Goal: Use online tool/utility: Utilize a website feature to perform a specific function

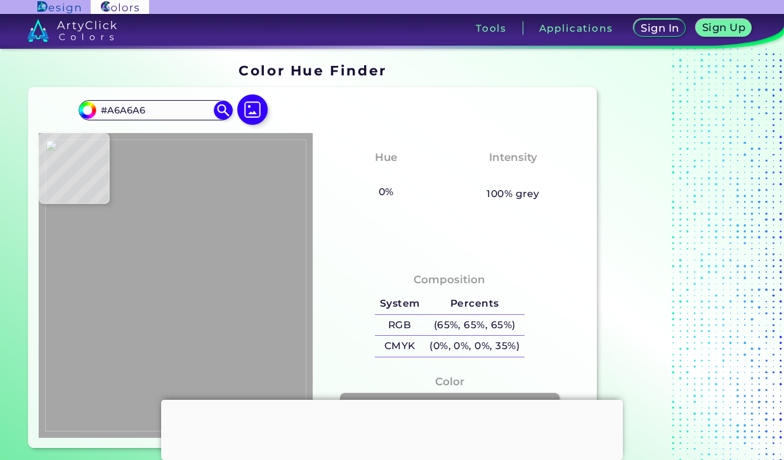
type input "#a9a9a9"
type input "#A9A9A9"
type input "#c3c3c3"
type input "#C3C3C3"
type input "#949494"
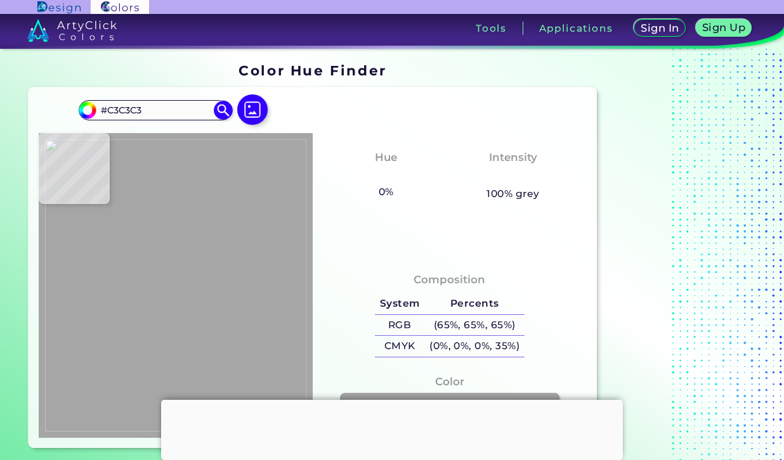
type input "#949494"
type input "#929292"
type input "#939393"
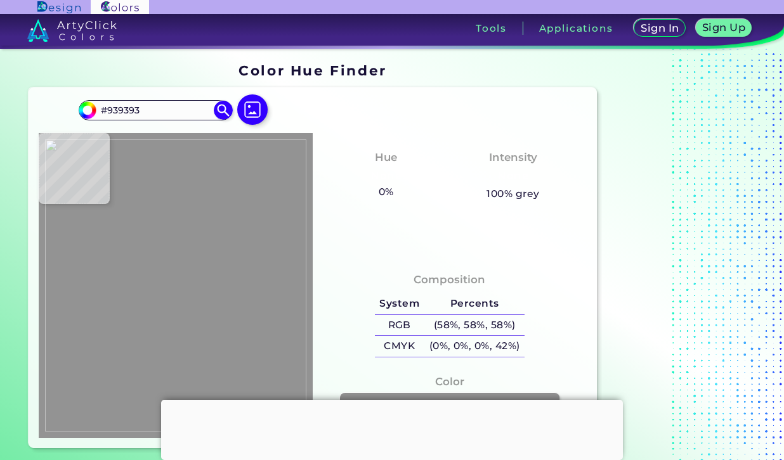
type input "#919191"
type input "#929292"
type input "#919191"
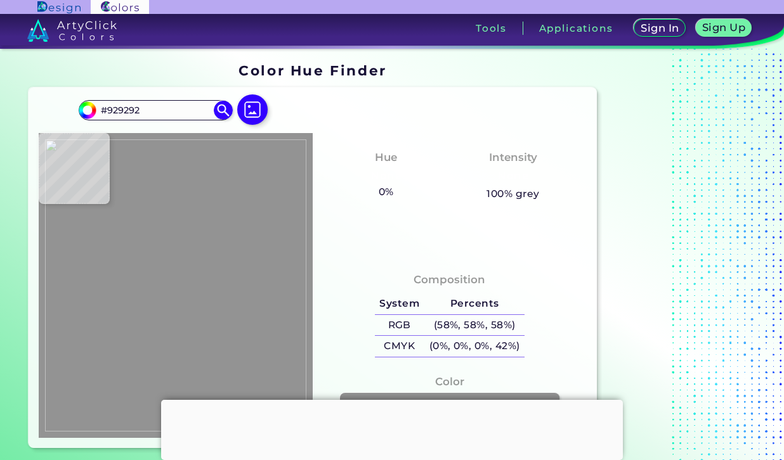
type input "#919191"
type input "#909090"
type input "#929292"
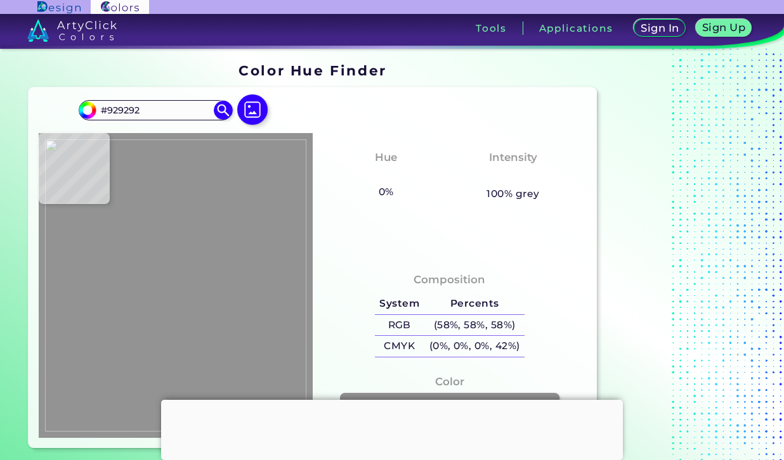
type input "#919191"
type input "#929292"
type input "#909090"
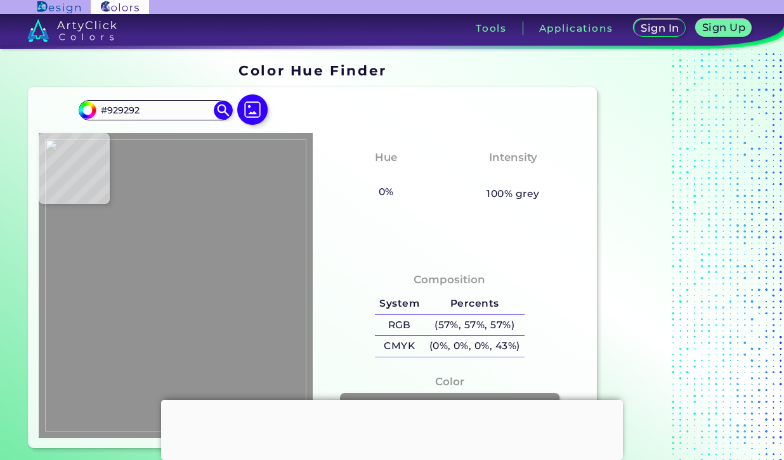
type input "#909090"
type input "#929292"
type input "#959595"
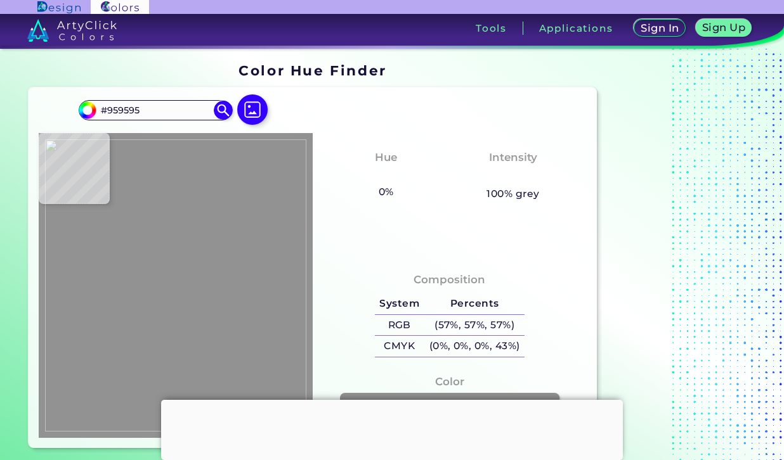
type input "#949494"
type input "#959595"
type input "#939393"
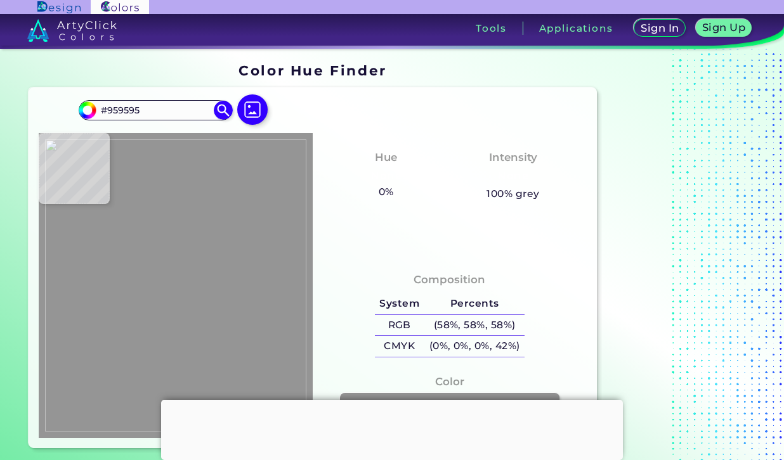
type input "#939393"
type input "#929292"
type input "#909090"
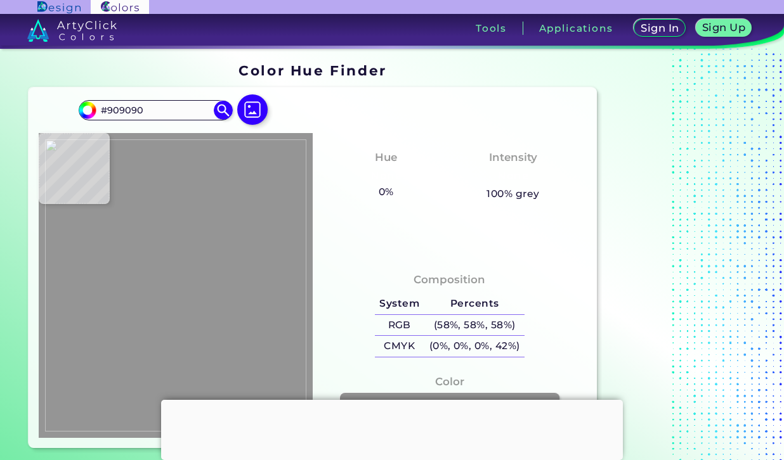
type input "#919191"
type input "#909090"
type input "#8e8e8e"
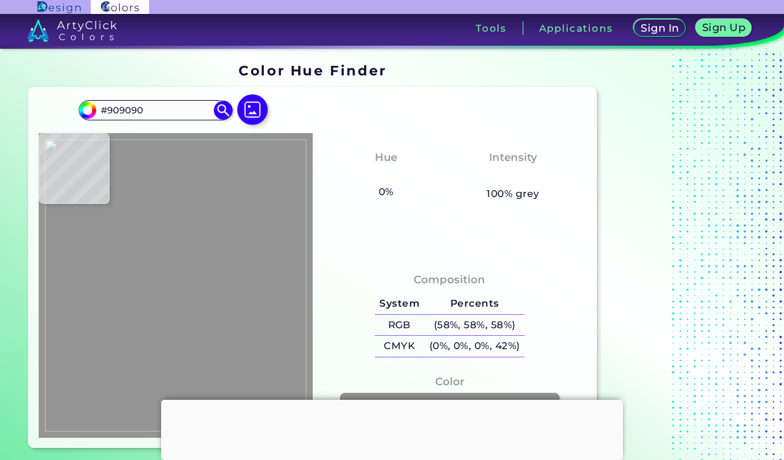
type input "#8E8E8E"
type input "#8f8f8f"
type input "#8F8F8F"
type input "#8e8e8e"
type input "#8E8E8E"
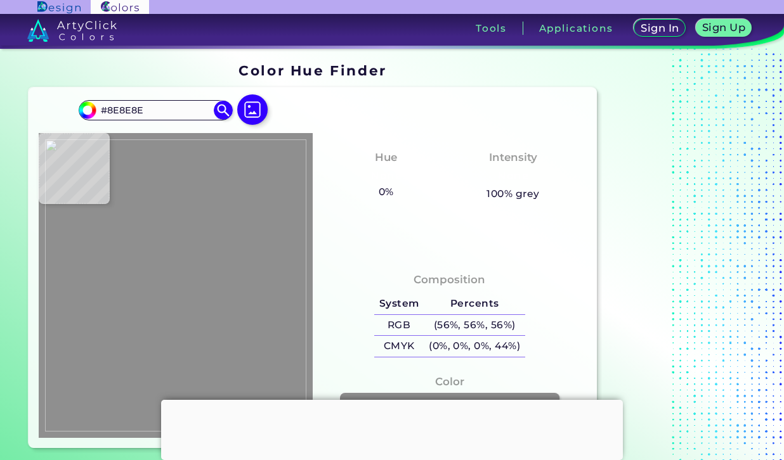
type input "#8d8d8d"
type input "#8D8D8D"
type input "#8f8f8f"
type input "#8F8F8F"
type input "#919191"
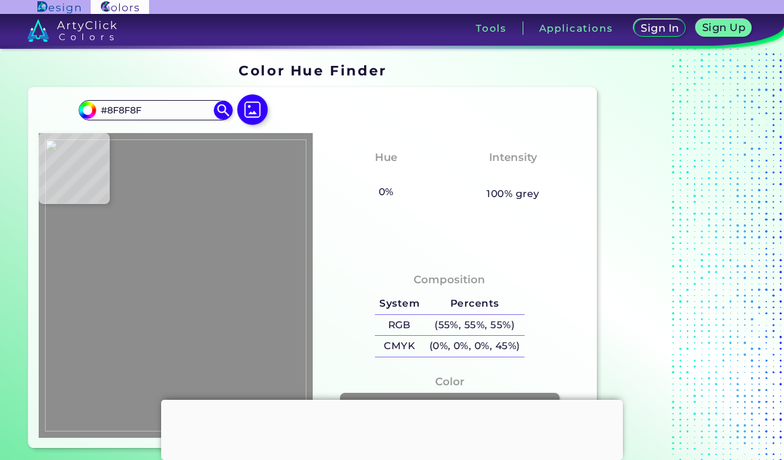
type input "#919191"
type input "#909090"
type input "#8f8f8f"
type input "#8F8F8F"
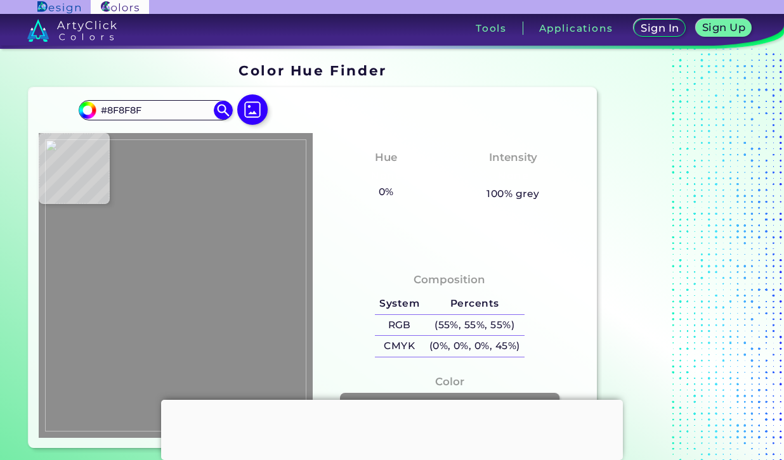
type input "#909090"
type input "#919191"
type input "#909090"
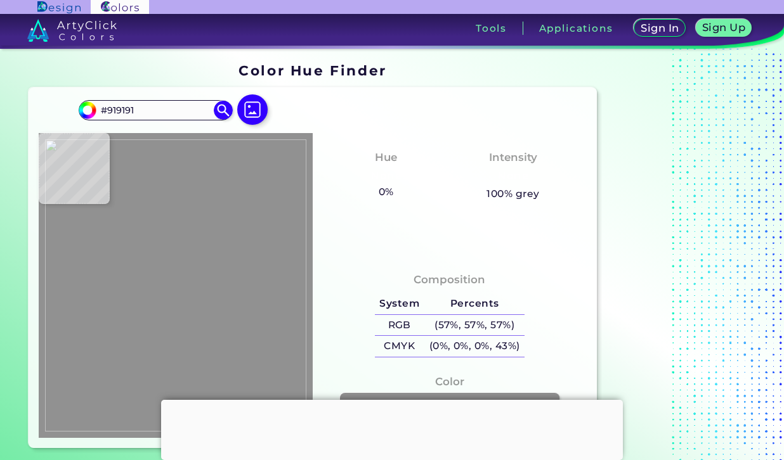
type input "#909090"
type input "#919191"
type input "#909090"
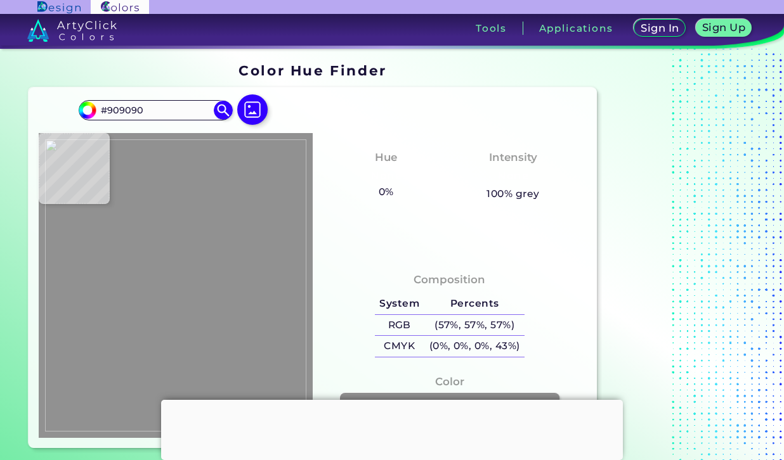
type input "#8f8f8f"
type input "#8F8F8F"
type input "#8e8e8e"
type input "#8E8E8E"
type input "#8c8c8c"
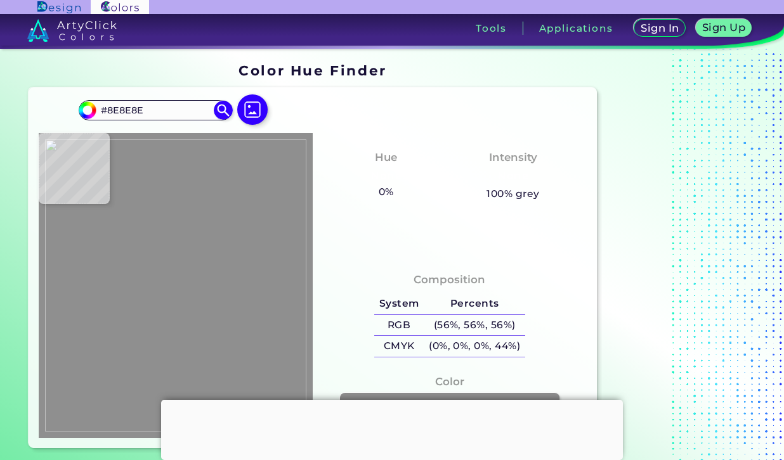
type input "#8C8C8C"
type input "#8e8e8e"
type input "#8E8E8E"
type input "#8c8c8c"
type input "#8C8C8C"
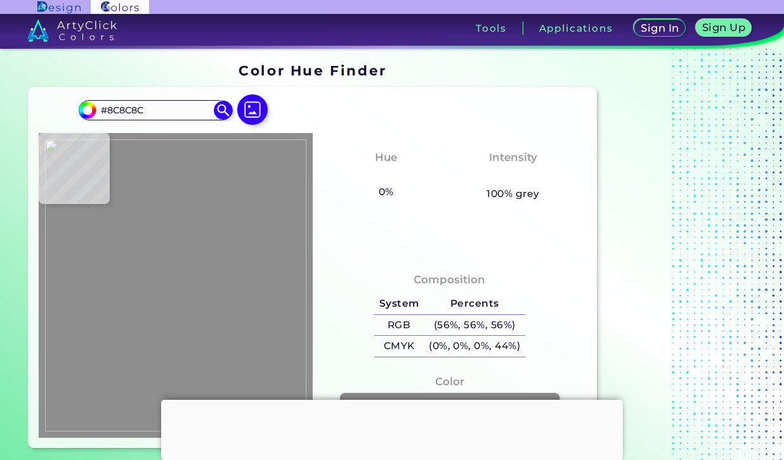
type input "#8b8b8b"
type input "#8B8B8B"
type input "#898989"
type input "#8a8a8a"
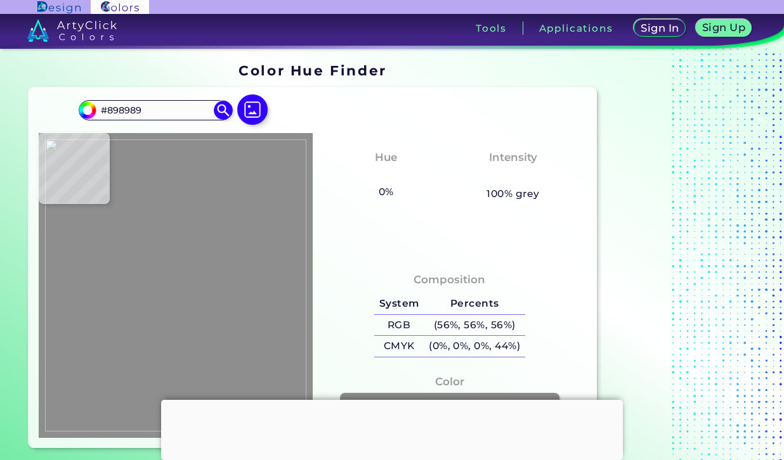
type input "#8A8A8A"
type input "#888888"
type input "#898989"
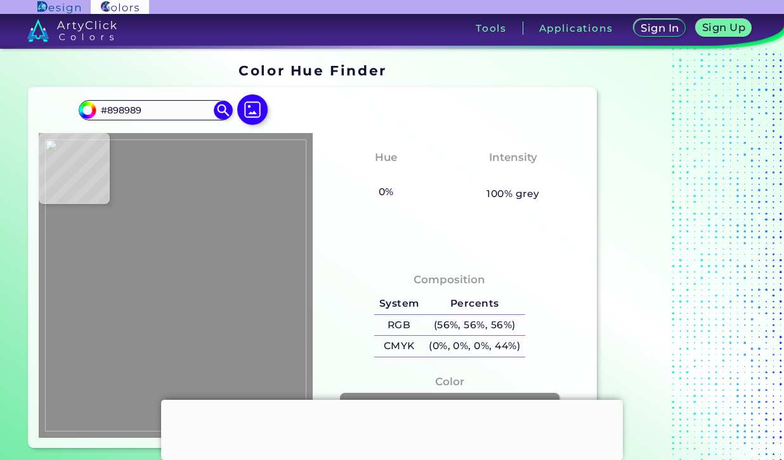
type input "#888888"
type input "#8c8c8c"
type input "#8C8C8C"
type input "#8b8b8b"
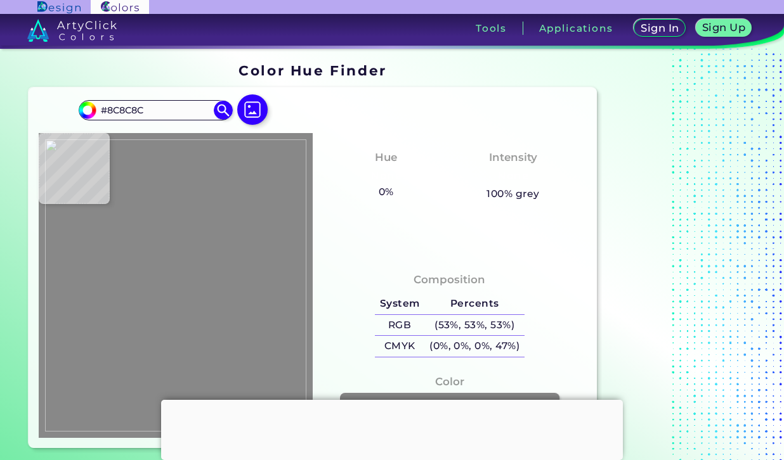
type input "#8B8B8B"
type input "#8d8d8d"
type input "#8D8D8D"
type input "#8f8f8f"
type input "#8F8F8F"
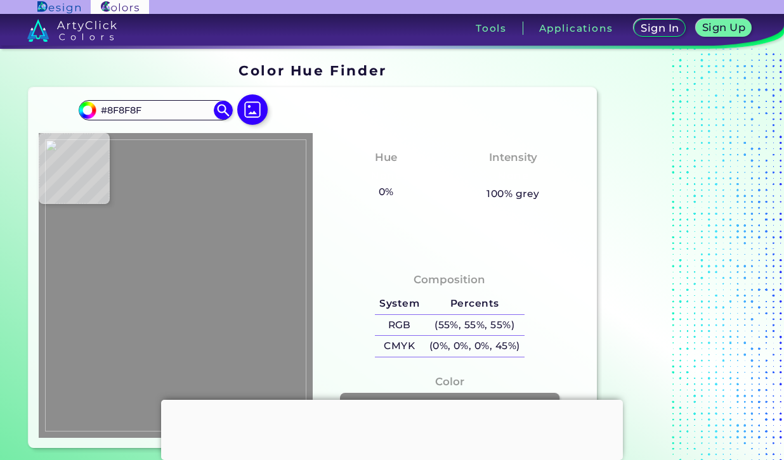
type input "#8d8d8d"
type input "#8D8D8D"
click at [243, 226] on img at bounding box center [175, 286] width 261 height 292
type input "#8c8c8c"
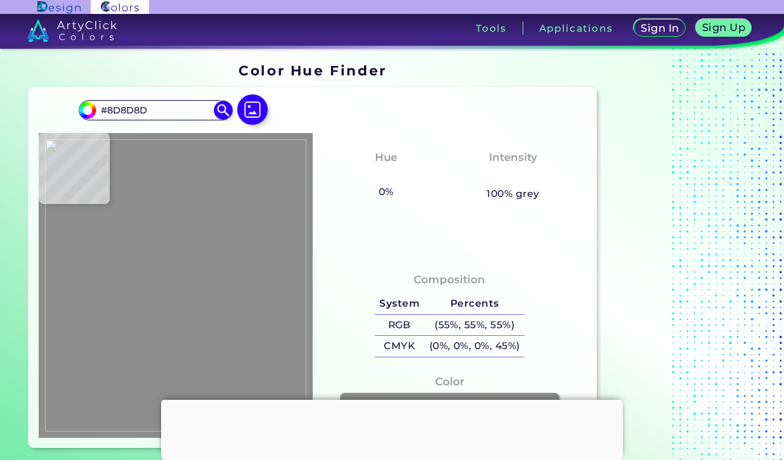
type input "#8C8C8C"
type input "#8e8e8e"
type input "#8E8E8E"
type input "#8d8d8d"
type input "#8D8D8D"
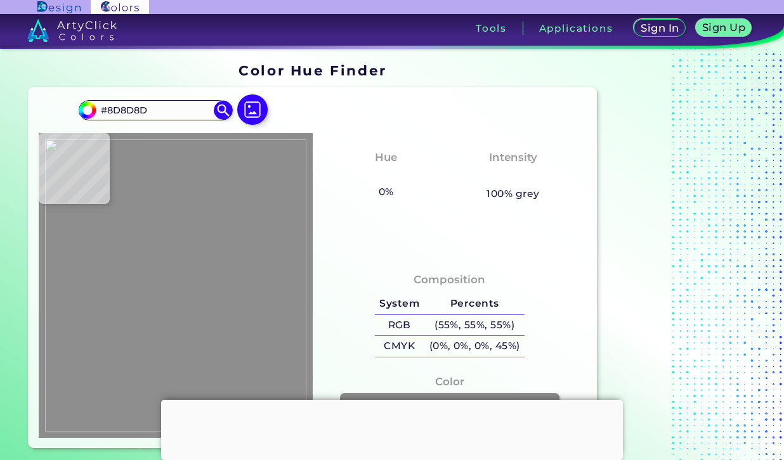
type input "#8a8a8a"
type input "#8A8A8A"
type input "#8c8c8c"
type input "#8C8C8C"
type input "#8e8e8e"
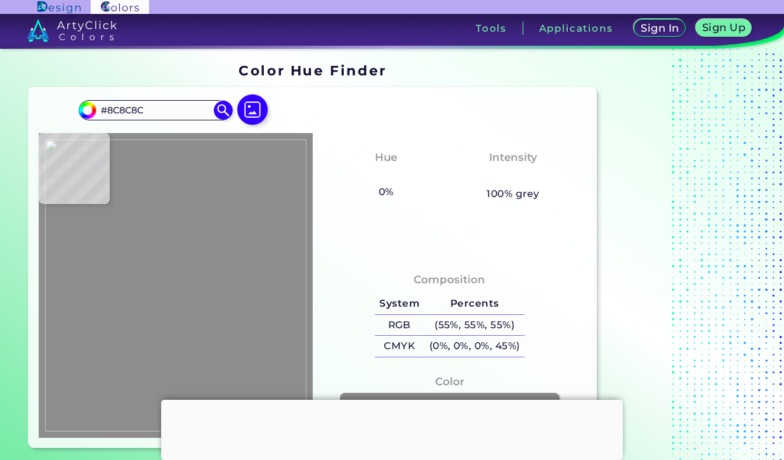
type input "#8E8E8E"
type input "#909090"
type input "#929292"
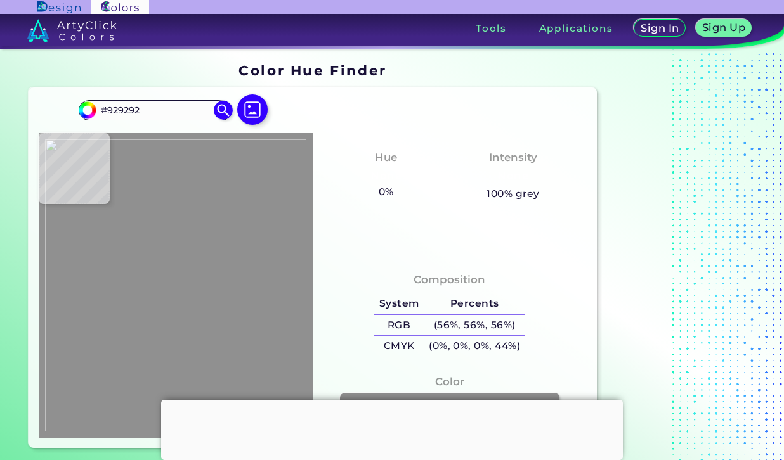
type input "#939393"
type input "#929292"
type input "#939393"
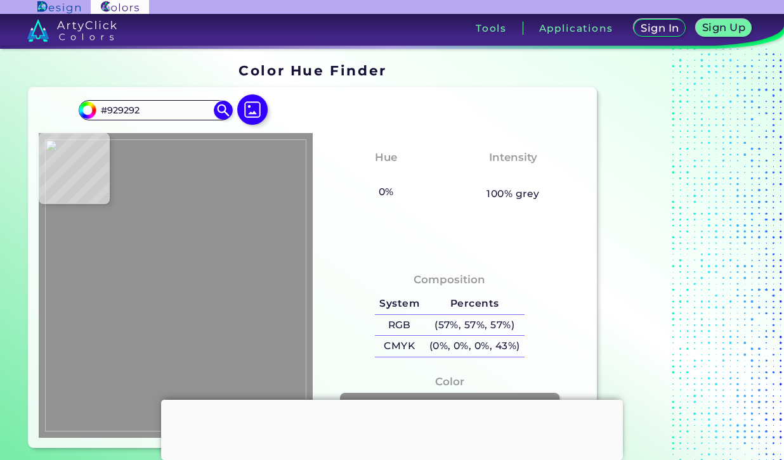
type input "#939393"
type input "#959595"
type input "#949494"
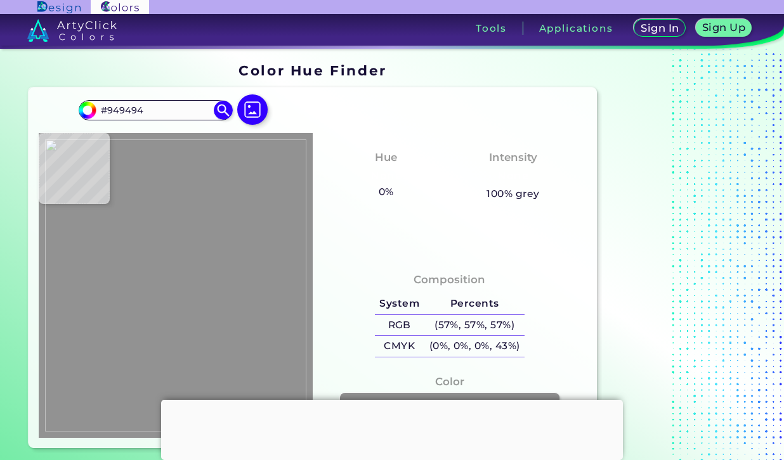
type input "#989898"
type input "#949494"
type input "#929292"
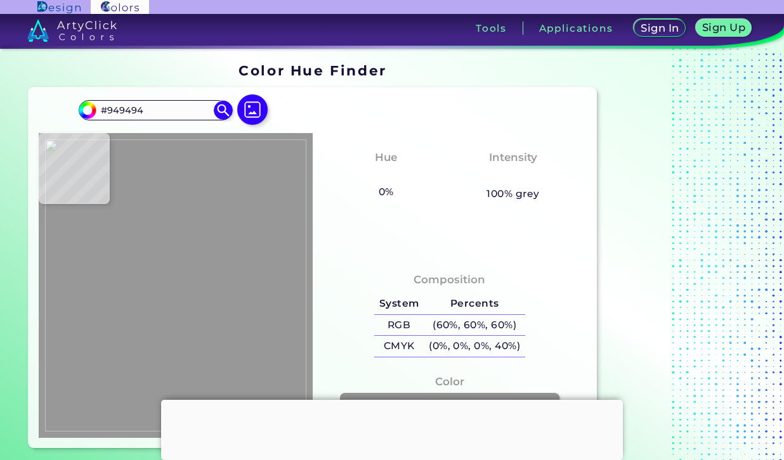
type input "#929292"
type input "#919191"
type input "#8f8f8f"
type input "#8F8F8F"
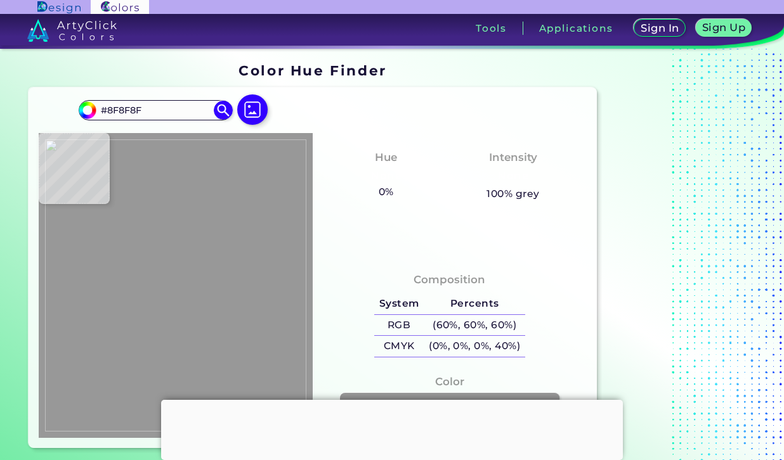
type input "#8e8e8e"
type input "#8E8E8E"
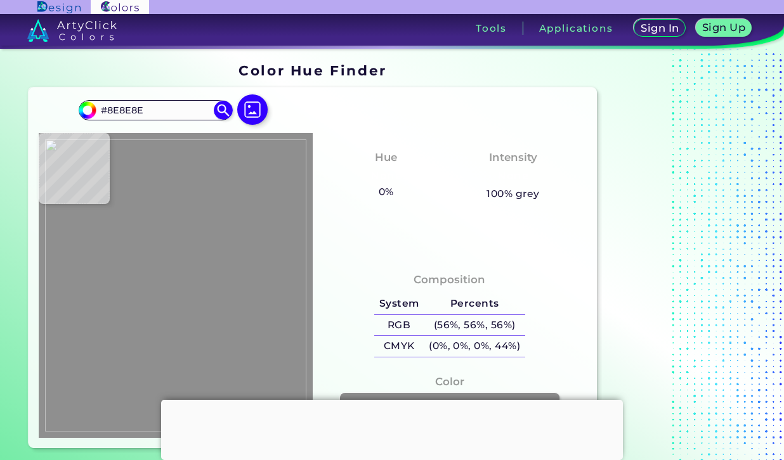
type input "#8f8f8f"
type input "#8F8F8F"
type input "#909090"
type input "#929292"
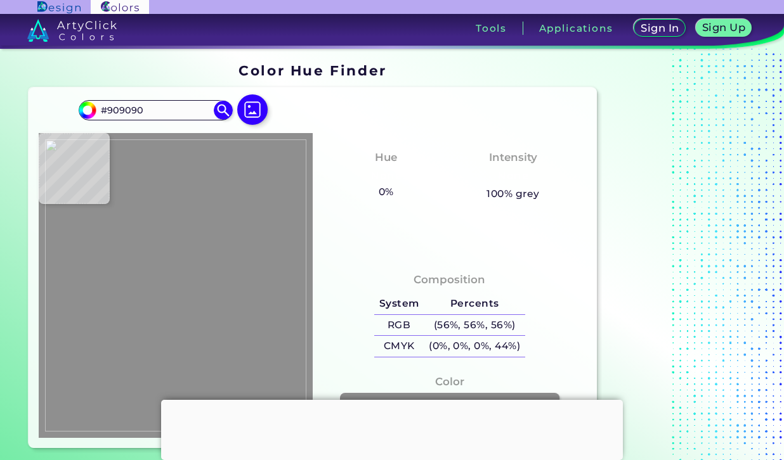
type input "#929292"
type input "#939393"
type input "#949494"
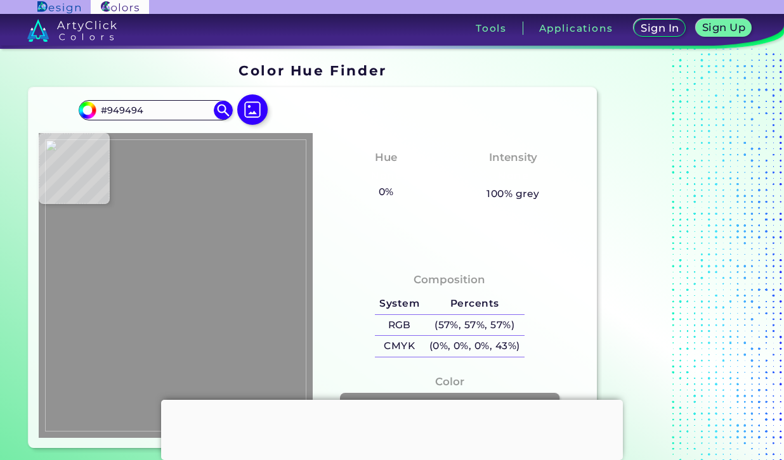
type input "#929292"
type input "#949494"
type input "#919191"
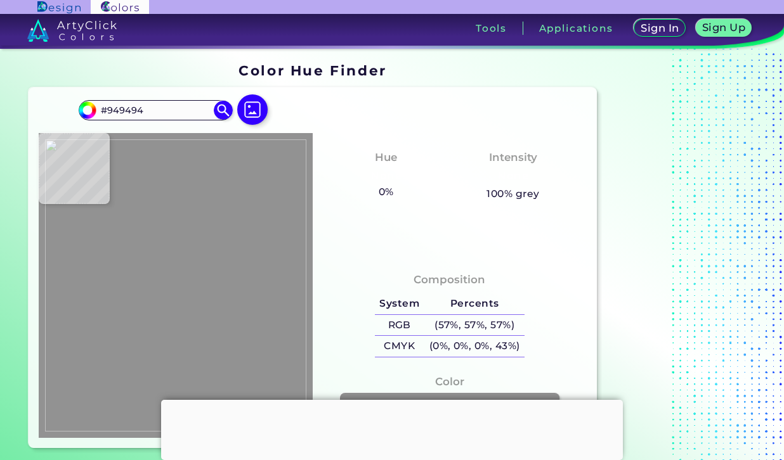
type input "#919191"
type input "#8f8f8f"
type input "#8F8F8F"
type input "#909090"
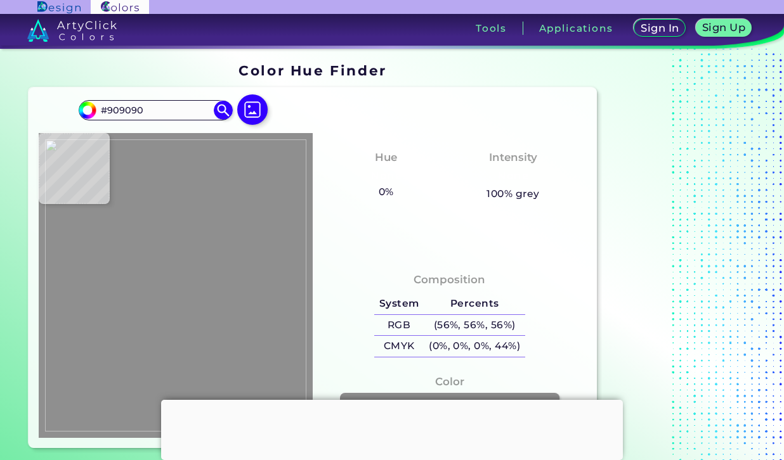
type input "#8d8d8d"
type input "#8D8D8D"
type input "#858585"
type input "#000000"
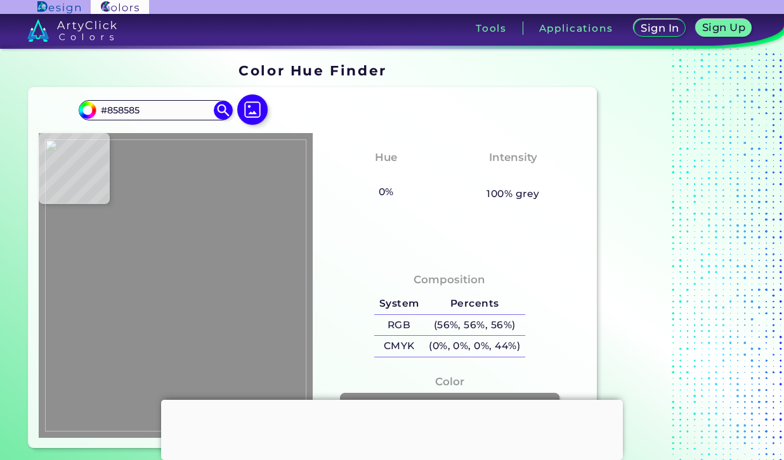
type input "#000000"
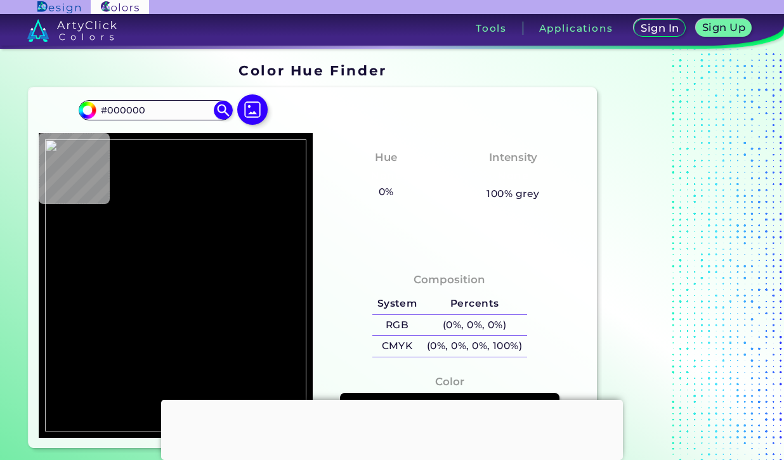
type input "#868686"
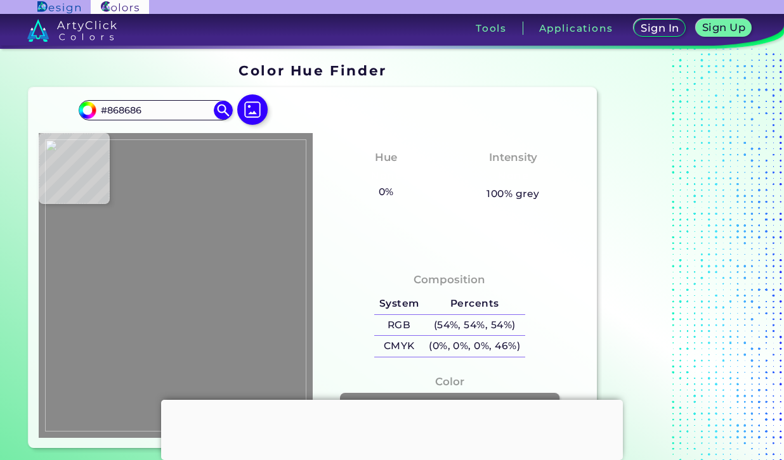
type input "#898989"
type input "#878787"
type input "#898989"
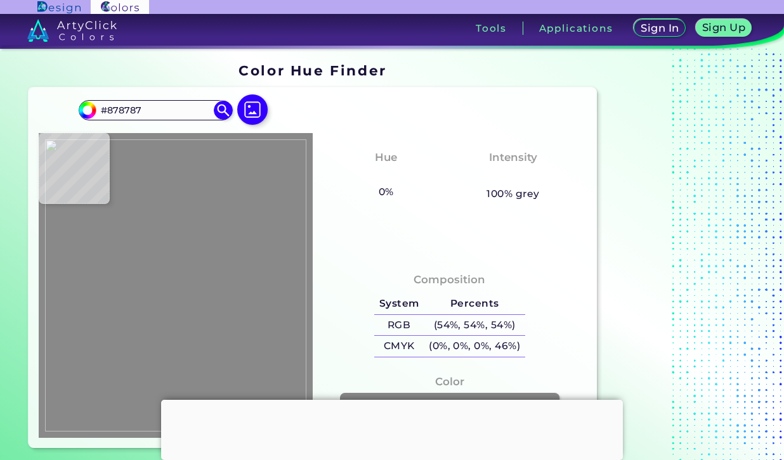
type input "#898989"
type input "#8c8c8c"
type input "#8C8C8C"
click at [99, 224] on img at bounding box center [175, 286] width 261 height 292
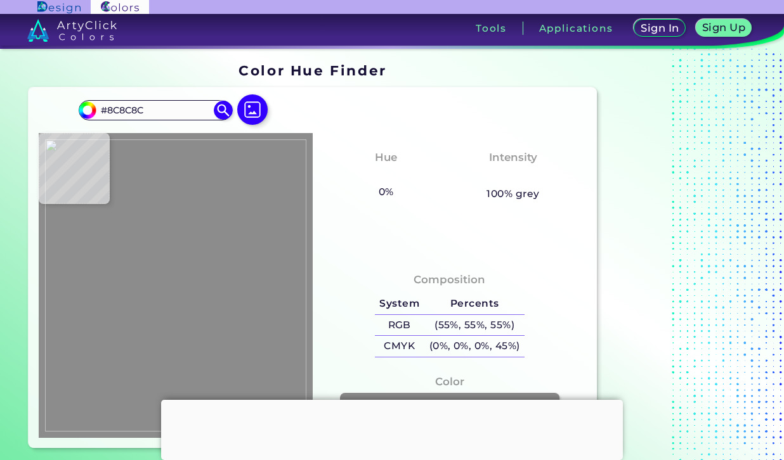
click at [99, 224] on img at bounding box center [175, 286] width 261 height 292
click at [60, 222] on img at bounding box center [175, 286] width 261 height 292
type input "#8b8b8b"
type input "#8B8B8B"
type input "#8a8a8a"
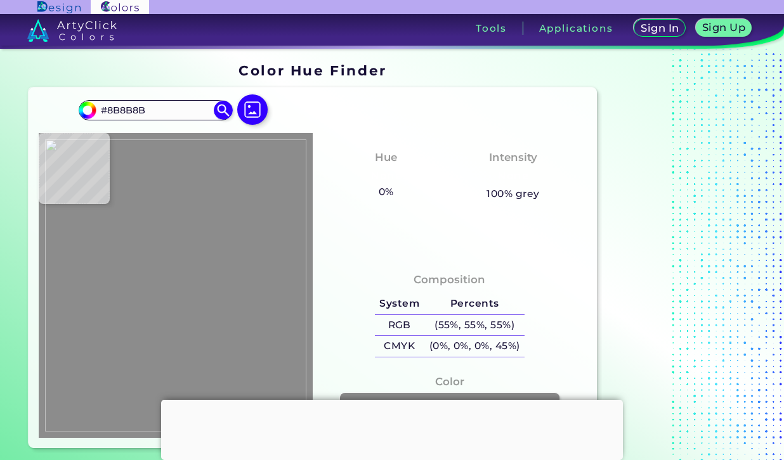
type input "#8A8A8A"
type input "#888888"
type input "#868686"
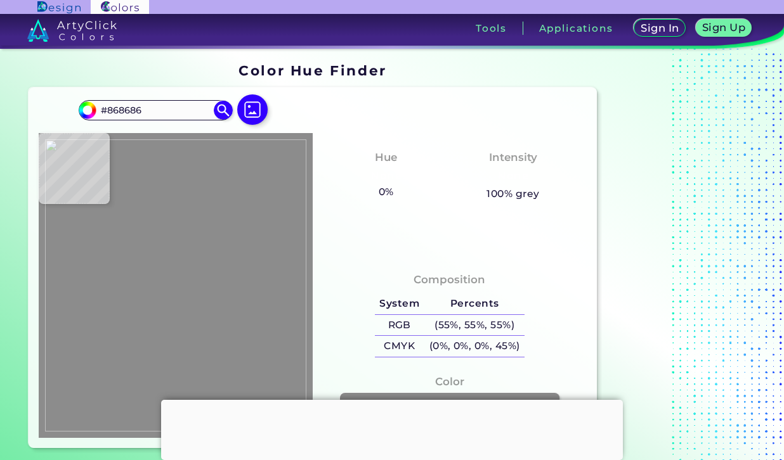
type input "#888888"
type input "#878787"
type input "#868686"
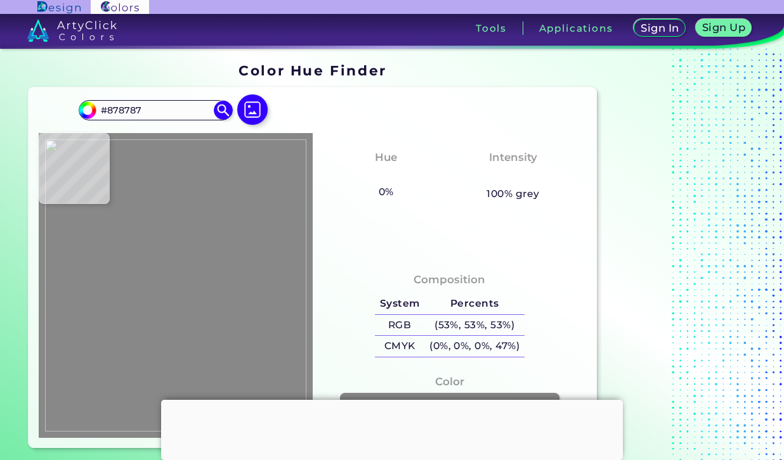
type input "#868686"
type input "#878787"
type input "#888888"
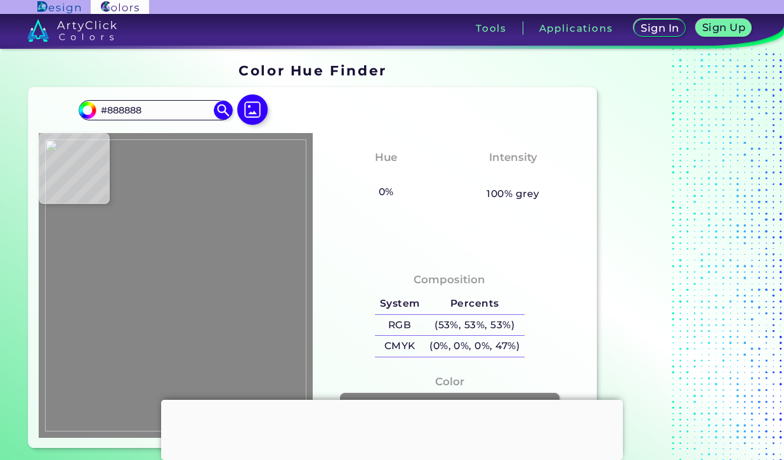
type input "#868686"
type input "#858585"
type input "#848484"
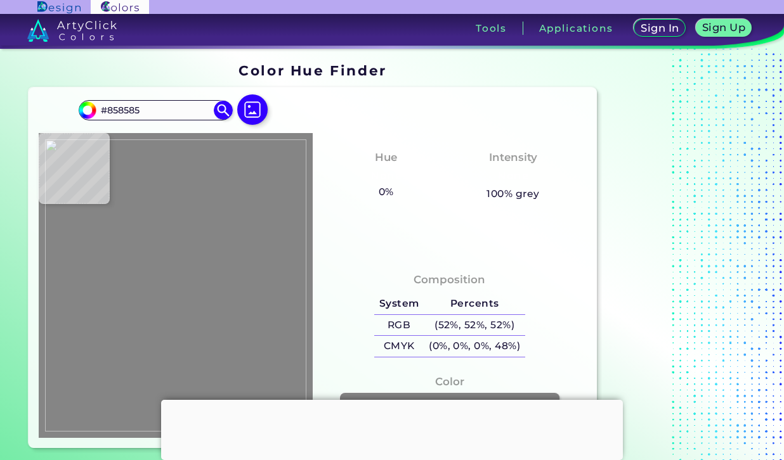
type input "#848484"
click at [67, 212] on img at bounding box center [175, 286] width 261 height 292
click at [178, 116] on input "#848484" at bounding box center [155, 109] width 118 height 17
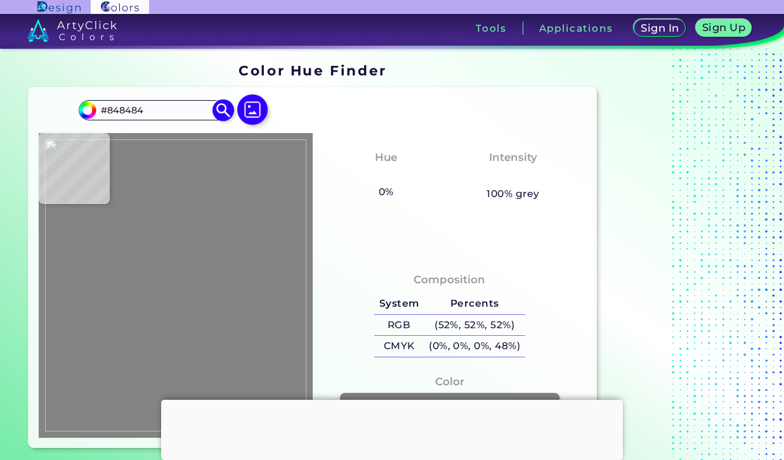
click at [178, 116] on input "#848484" at bounding box center [155, 109] width 118 height 17
